Goal: Check status: Check status

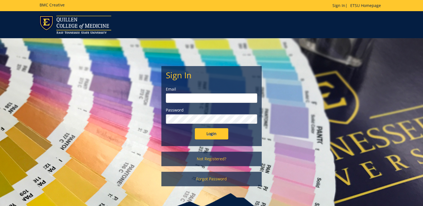
type input "ditcharo@etsu.edu"
click at [203, 135] on input "Login" at bounding box center [211, 133] width 33 height 11
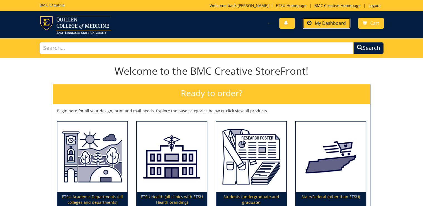
click at [321, 23] on span "My Dashboard" at bounding box center [330, 23] width 31 height 6
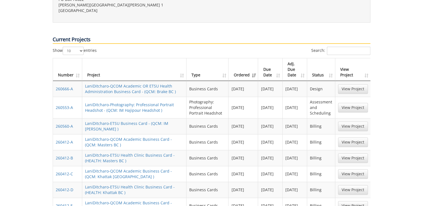
scroll to position [312, 0]
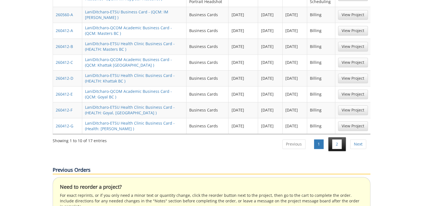
click at [333, 137] on li "2" at bounding box center [337, 144] width 18 height 14
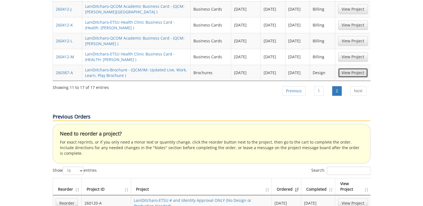
click at [349, 68] on link "View Project" at bounding box center [353, 72] width 30 height 9
click at [303, 86] on link "Previous" at bounding box center [293, 90] width 23 height 9
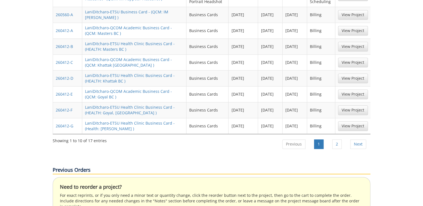
scroll to position [245, 0]
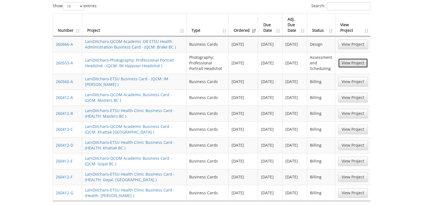
click at [358, 58] on link "View Project" at bounding box center [353, 62] width 30 height 9
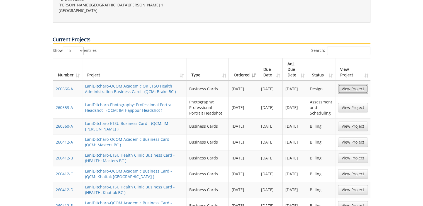
click at [349, 84] on link "View Project" at bounding box center [353, 88] width 30 height 9
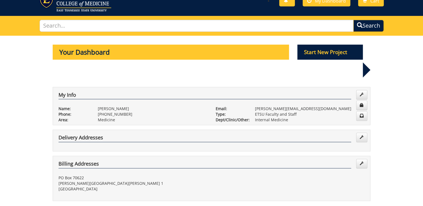
scroll to position [0, 0]
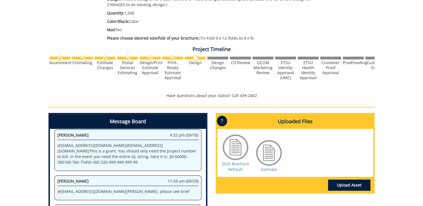
scroll to position [178, 0]
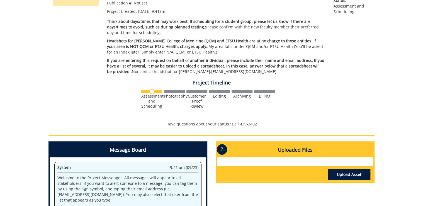
scroll to position [22, 0]
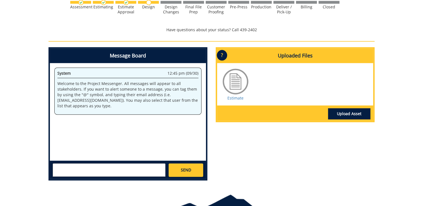
scroll to position [268, 0]
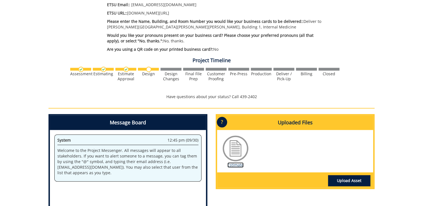
click at [241, 162] on link "Estimate" at bounding box center [235, 164] width 16 height 5
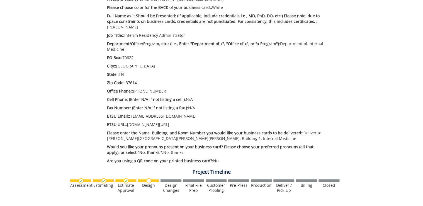
scroll to position [111, 0]
